Goal: Information Seeking & Learning: Compare options

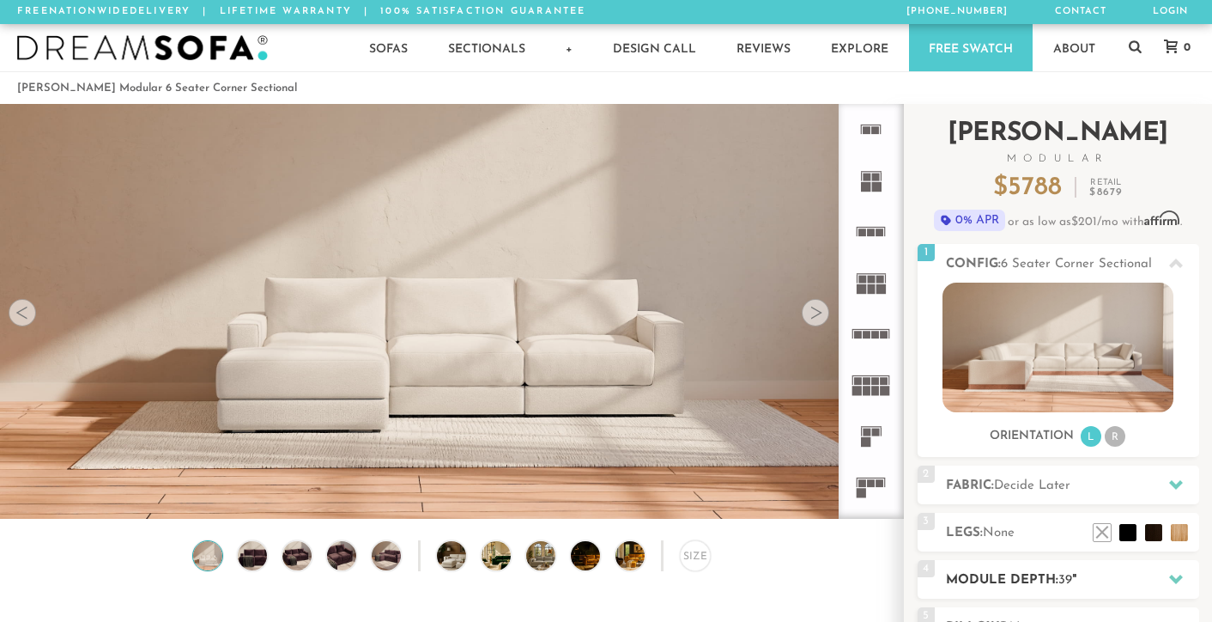
click at [1014, 583] on h2 "Module Depth: 39 "" at bounding box center [1072, 580] width 253 height 20
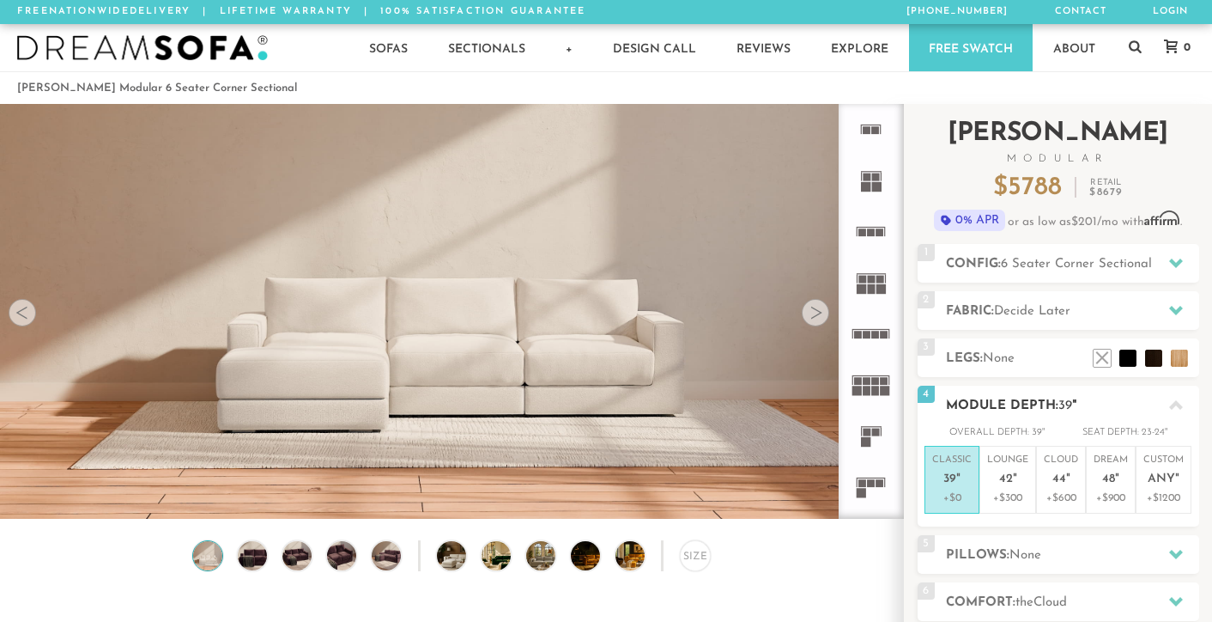
scroll to position [23, 0]
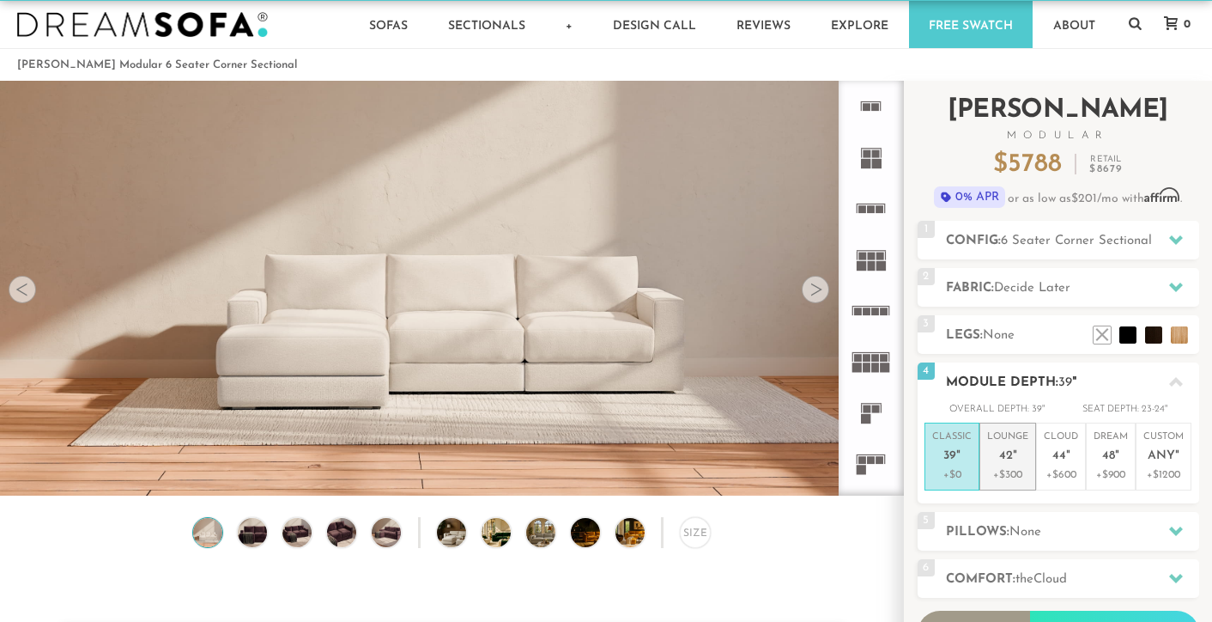
click at [1007, 468] on p "+$300" at bounding box center [1007, 474] width 41 height 15
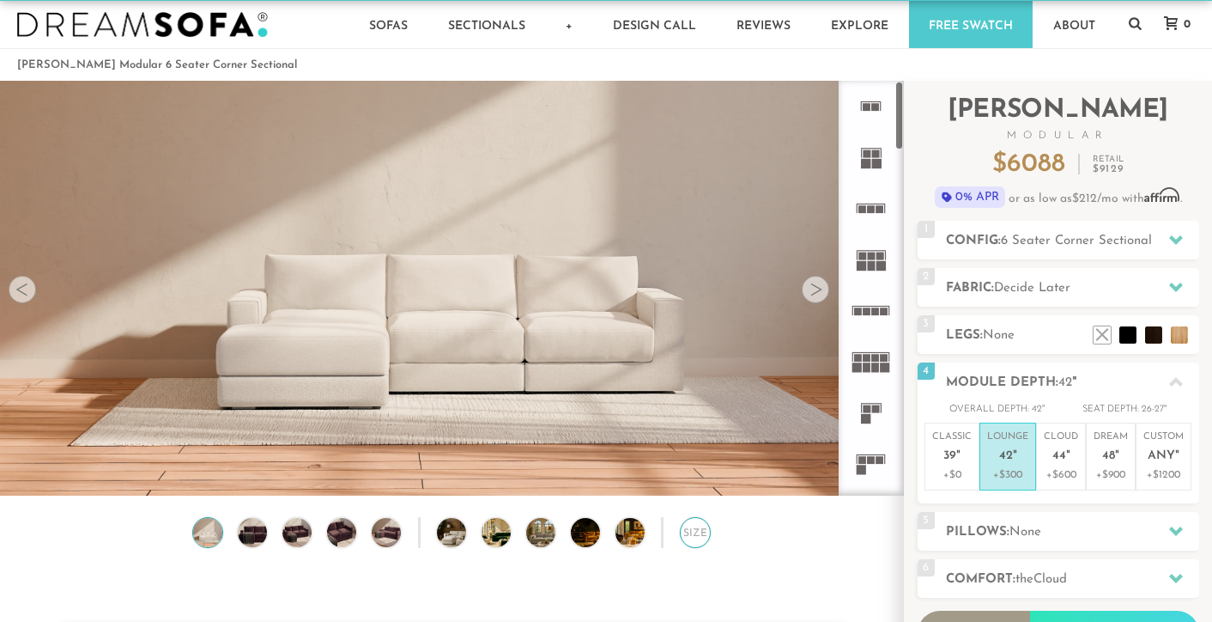
click at [696, 533] on div "Size" at bounding box center [695, 532] width 31 height 31
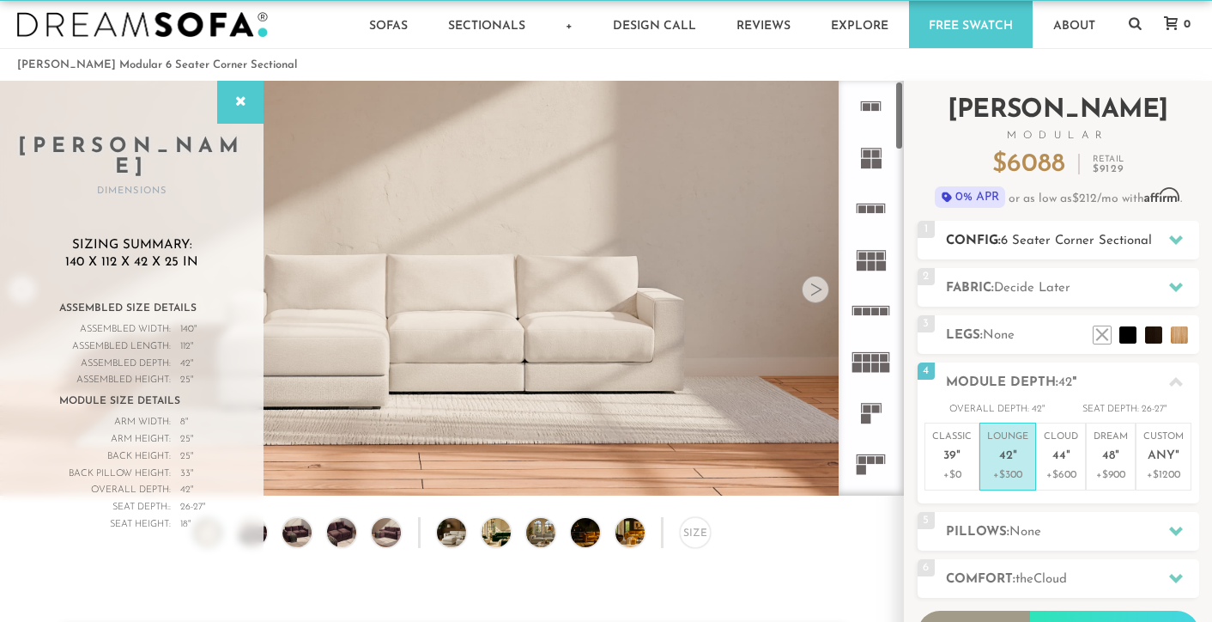
click at [1009, 231] on h2 "Config: 6 Seater Corner Sectional" at bounding box center [1072, 241] width 253 height 20
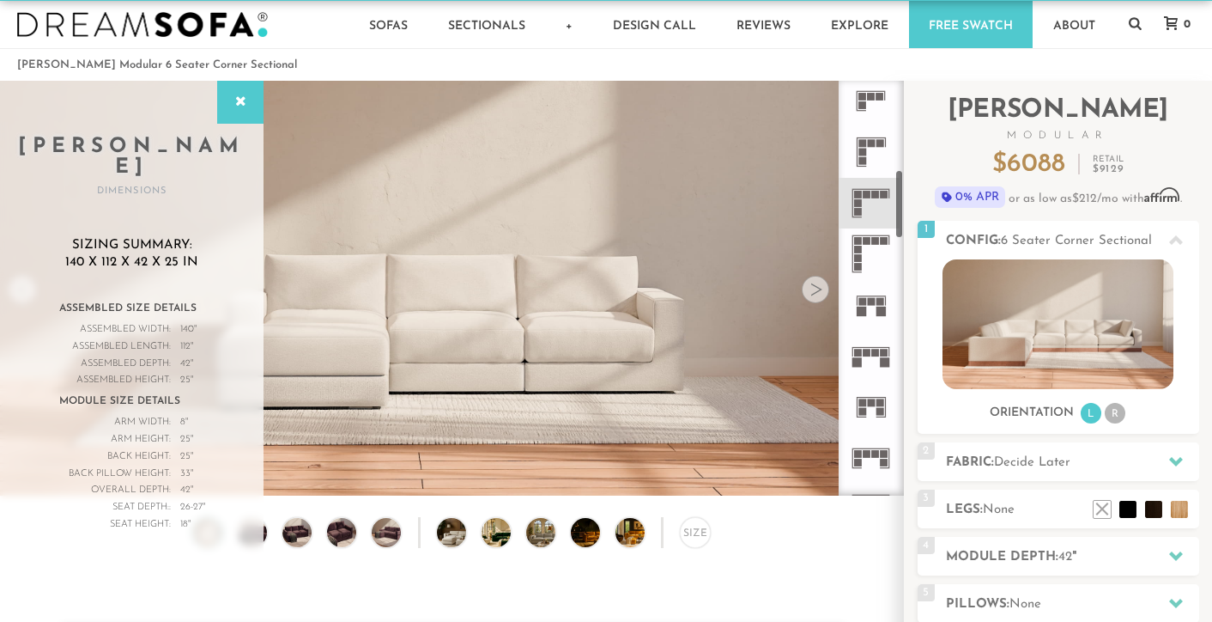
scroll to position [523, 0]
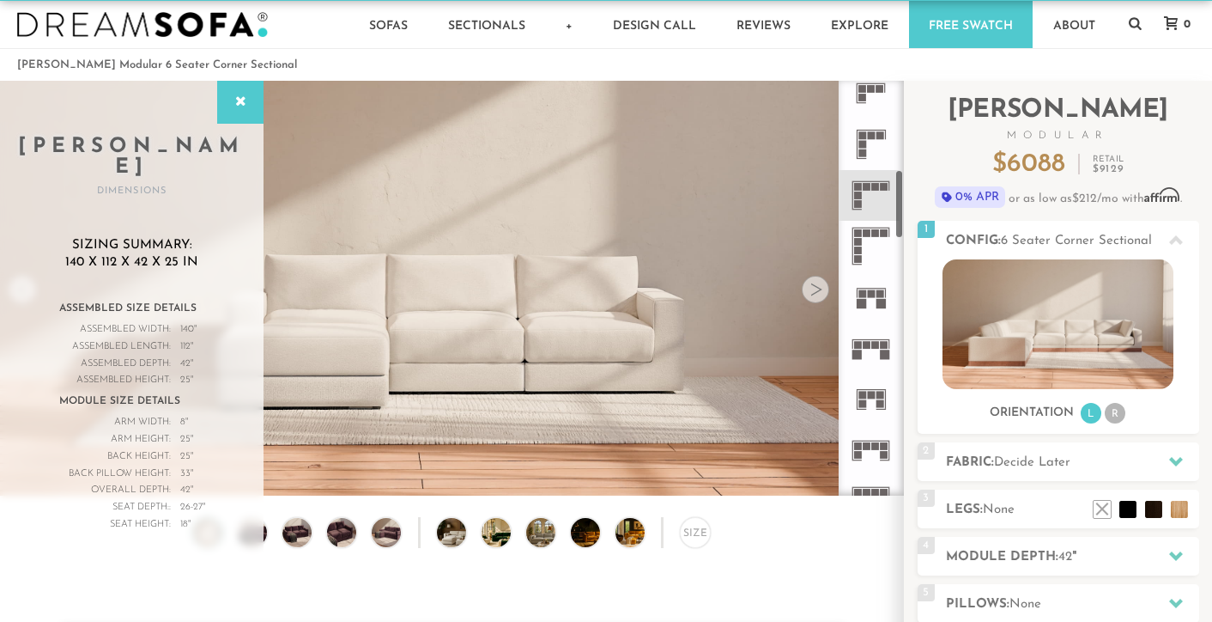
click at [874, 355] on icon at bounding box center [871, 348] width 51 height 51
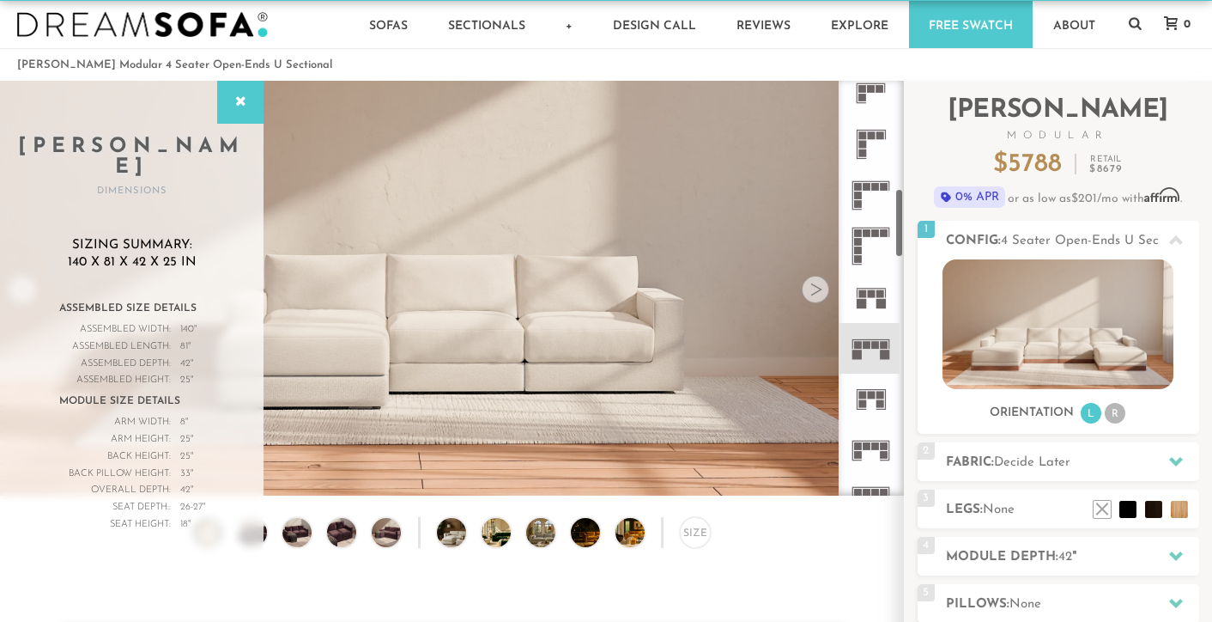
scroll to position [635, 0]
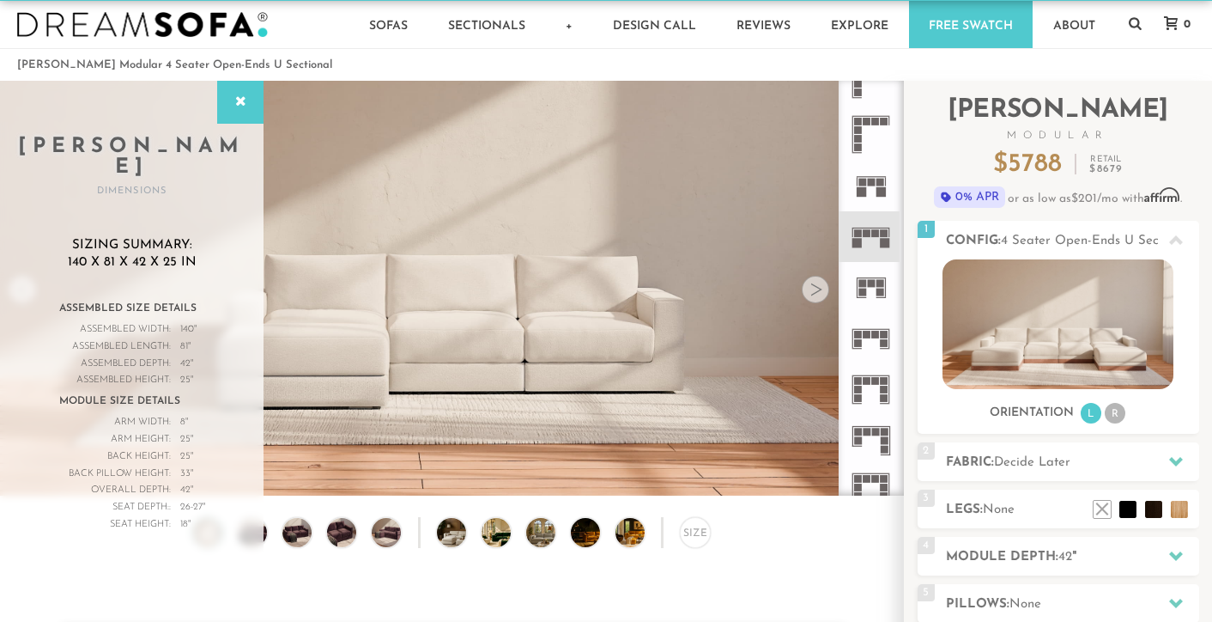
click at [871, 381] on icon at bounding box center [871, 389] width 51 height 51
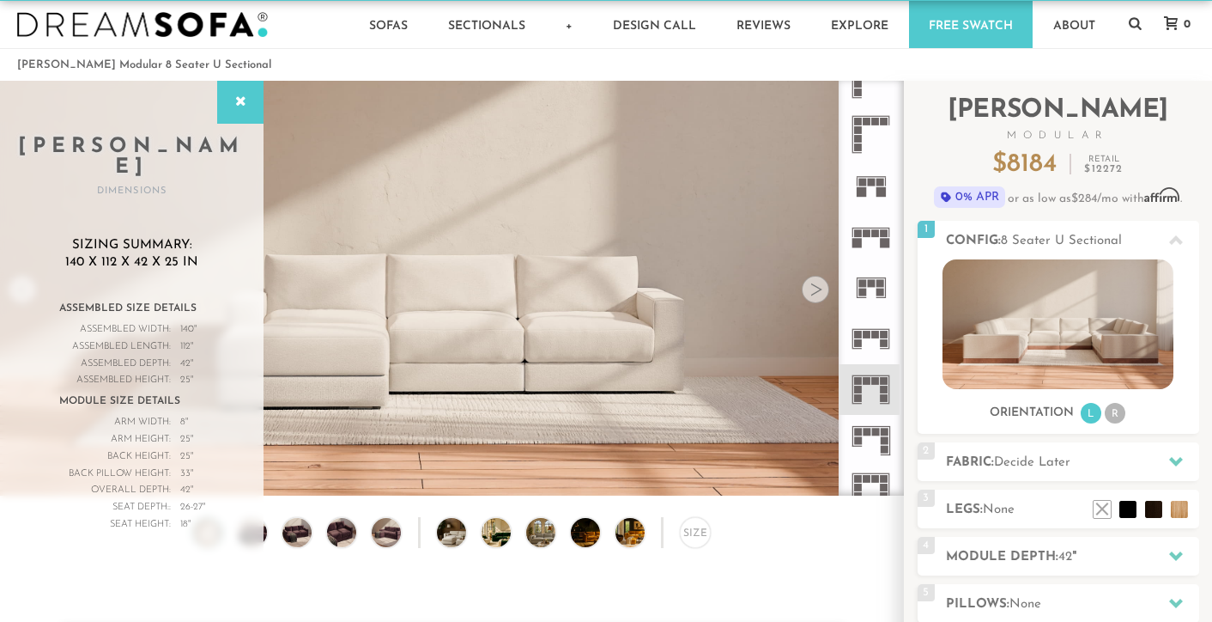
click at [870, 330] on icon at bounding box center [871, 338] width 51 height 51
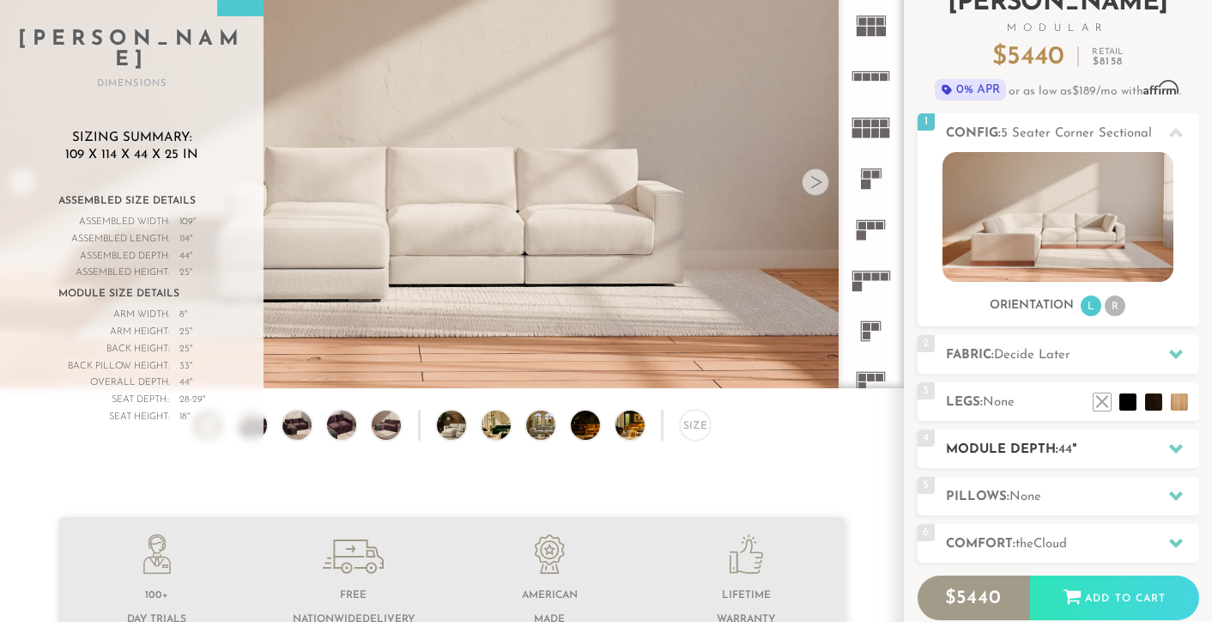
scroll to position [18796, 1212]
click at [1033, 455] on h2 "Module Depth: 44 "" at bounding box center [1072, 450] width 253 height 20
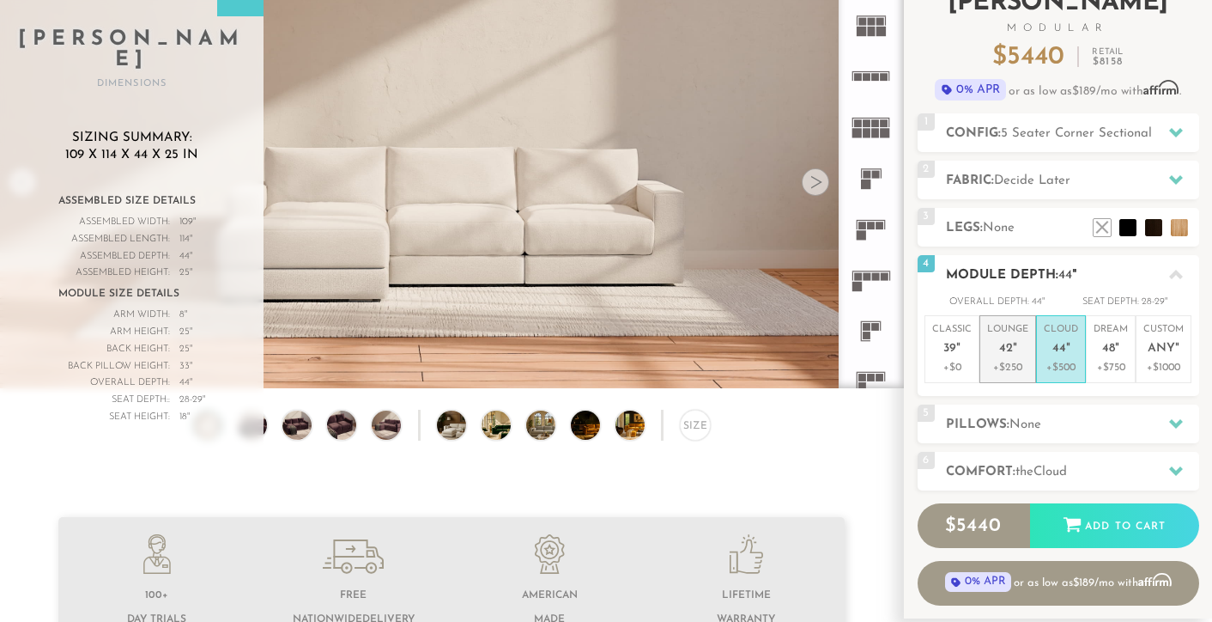
click at [1009, 356] on p "Lounge 42 "" at bounding box center [1007, 341] width 41 height 37
